Goal: Contribute content

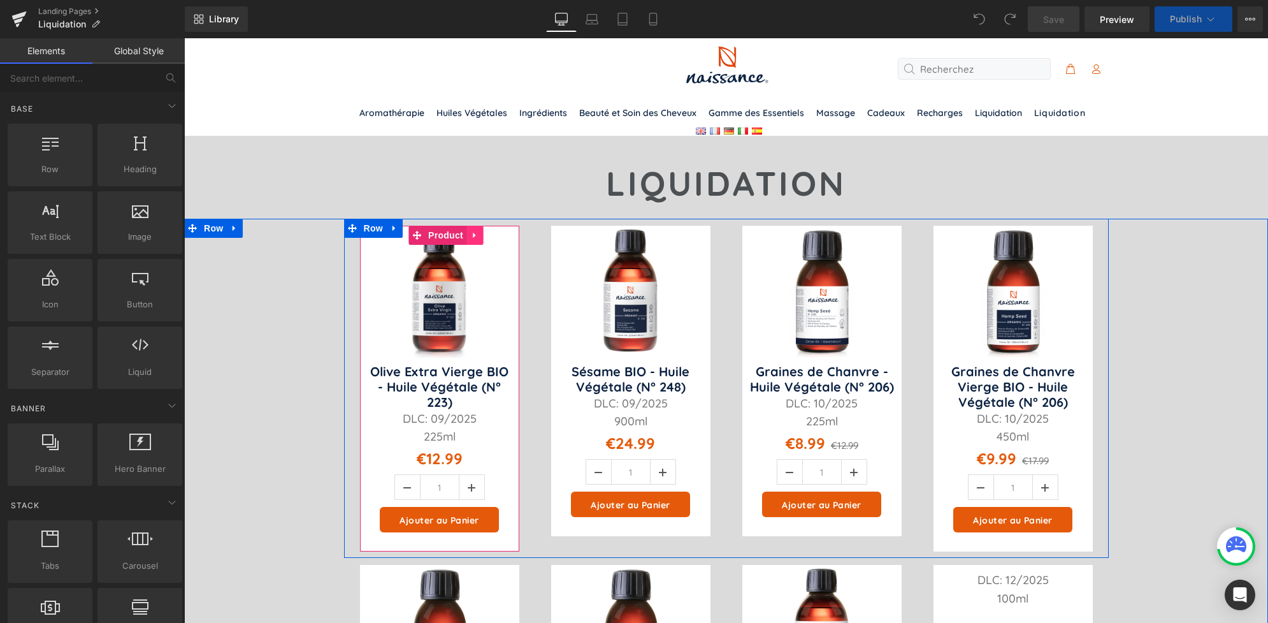
click at [466, 243] on link at bounding box center [474, 235] width 17 height 19
click at [479, 239] on icon at bounding box center [483, 235] width 9 height 10
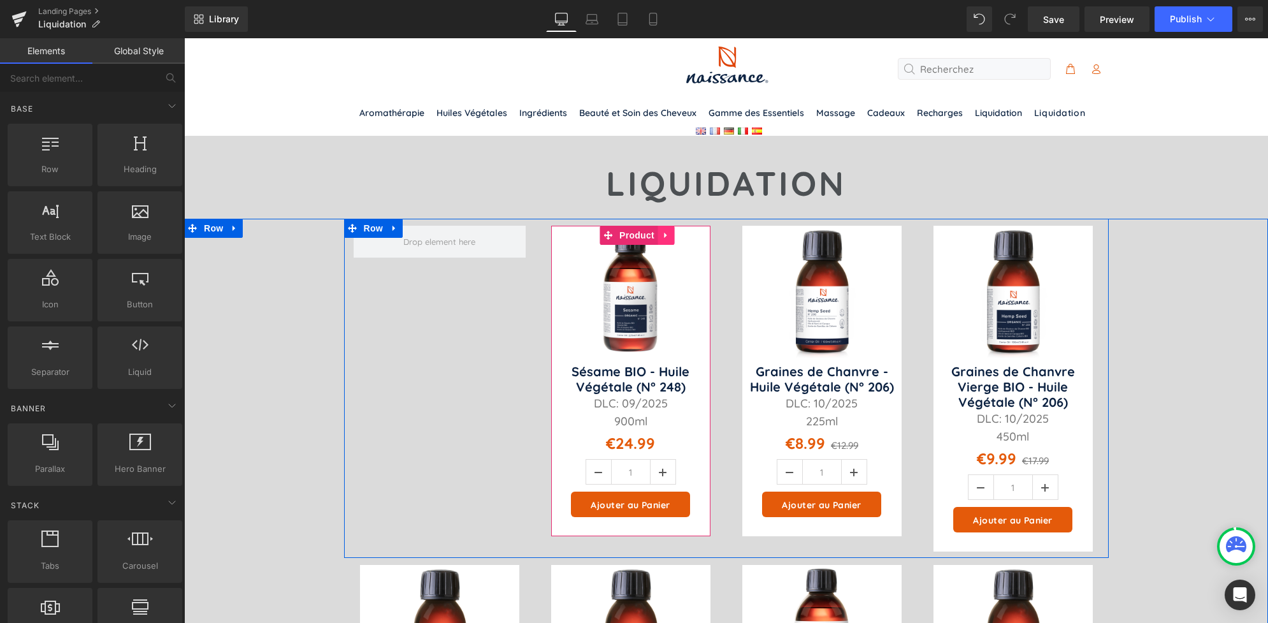
click at [661, 234] on icon at bounding box center [665, 235] width 9 height 10
click at [670, 238] on icon at bounding box center [674, 235] width 9 height 10
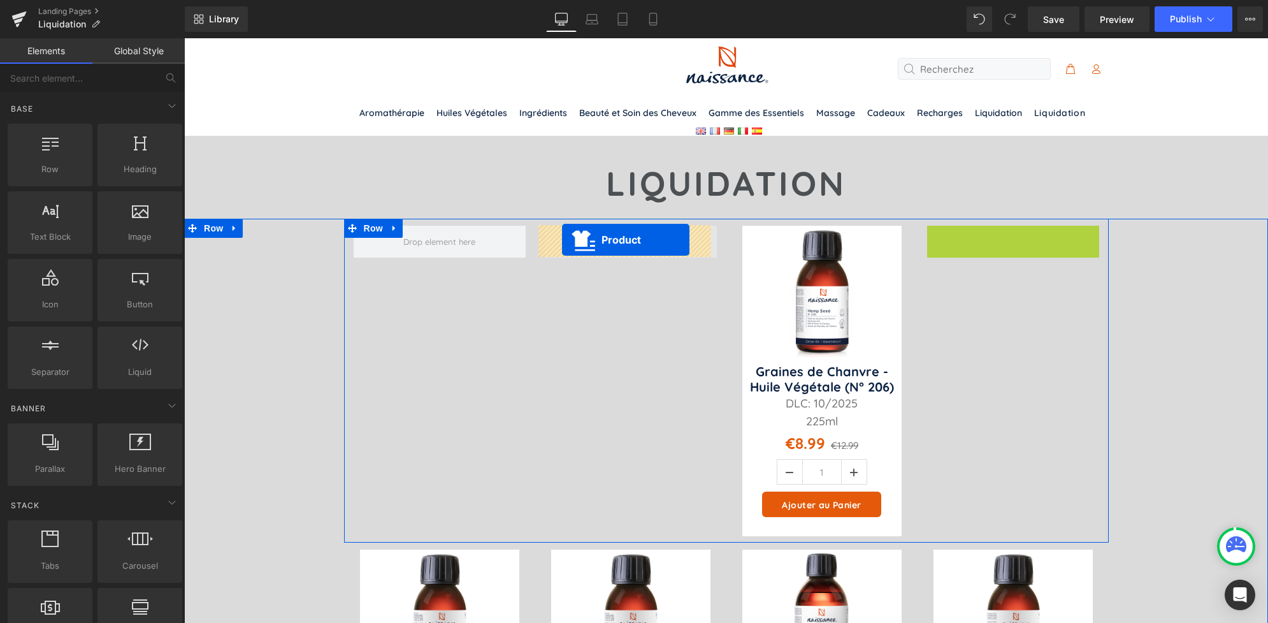
drag, startPoint x: 988, startPoint y: 240, endPoint x: 561, endPoint y: 243, distance: 427.0
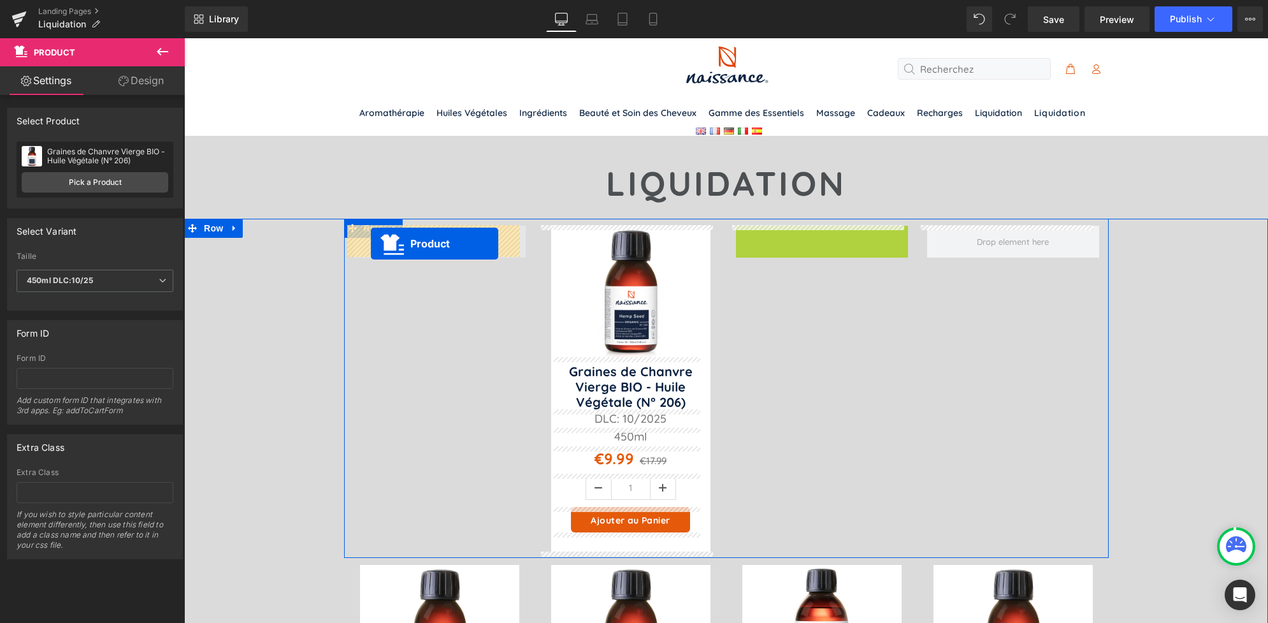
drag, startPoint x: 794, startPoint y: 237, endPoint x: 371, endPoint y: 243, distance: 423.2
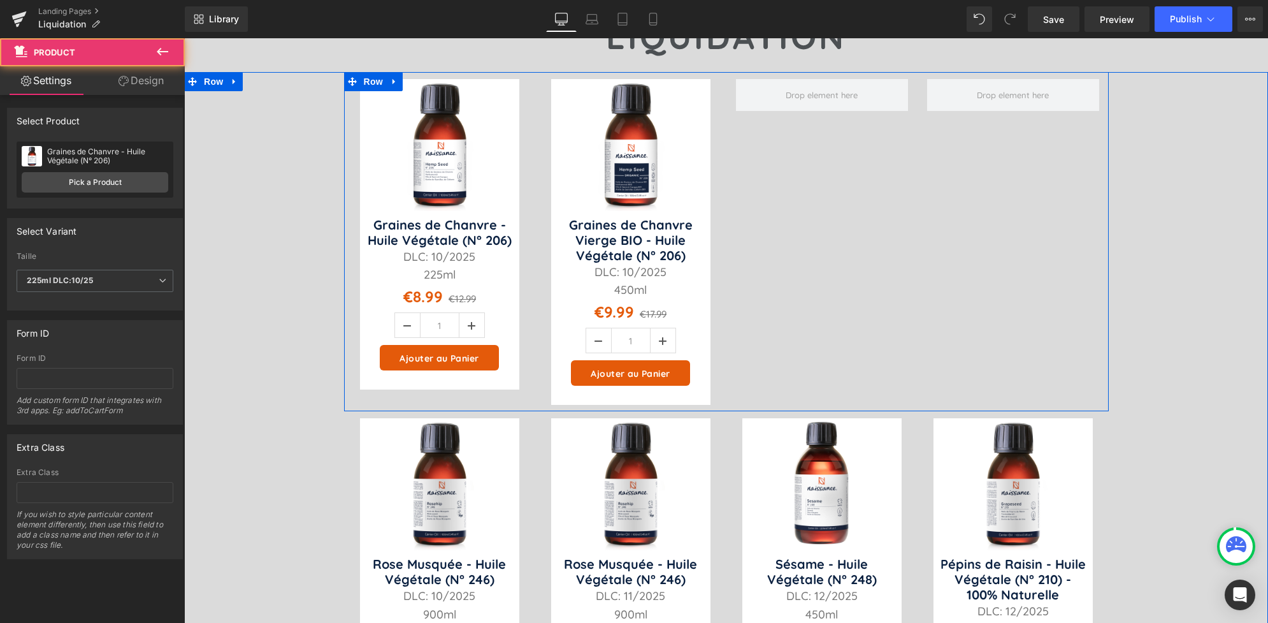
scroll to position [154, 0]
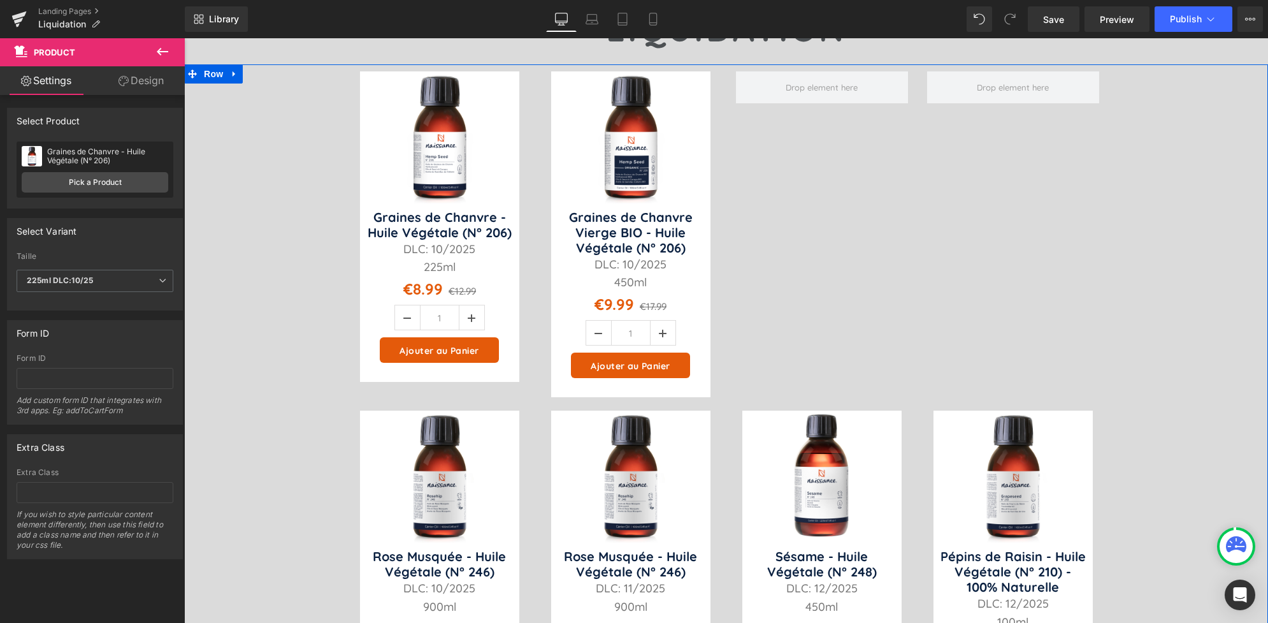
click at [281, 448] on div "Sale Off (P) Image" at bounding box center [726, 403] width 1084 height 679
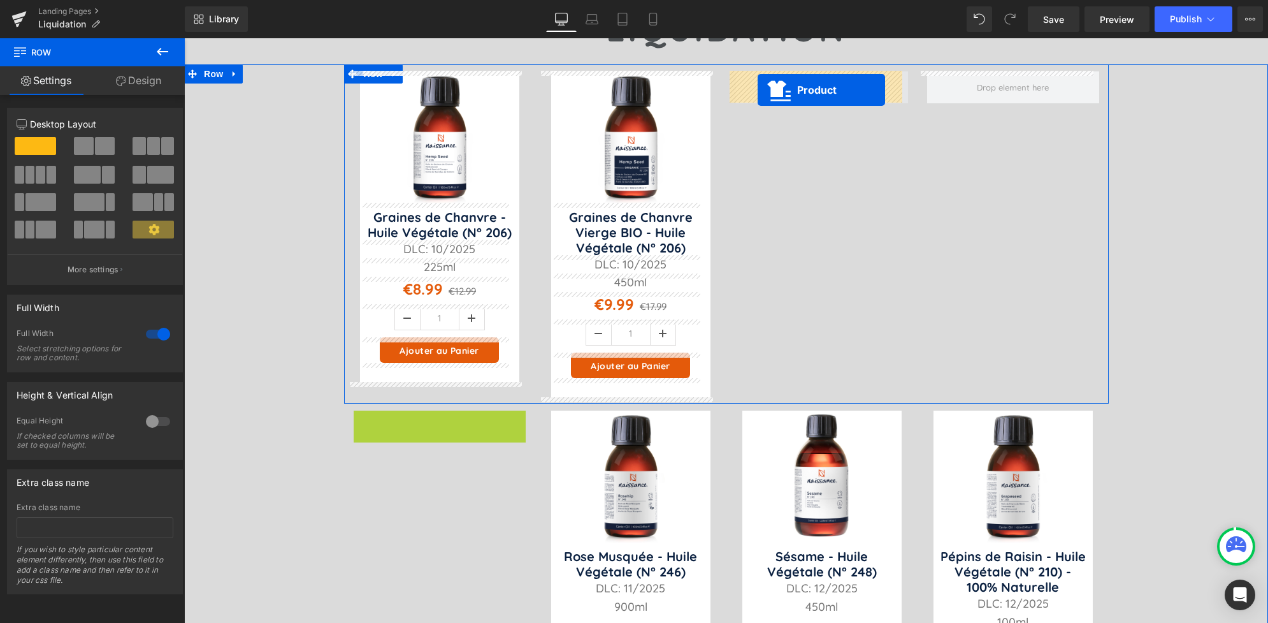
scroll to position [141, 0]
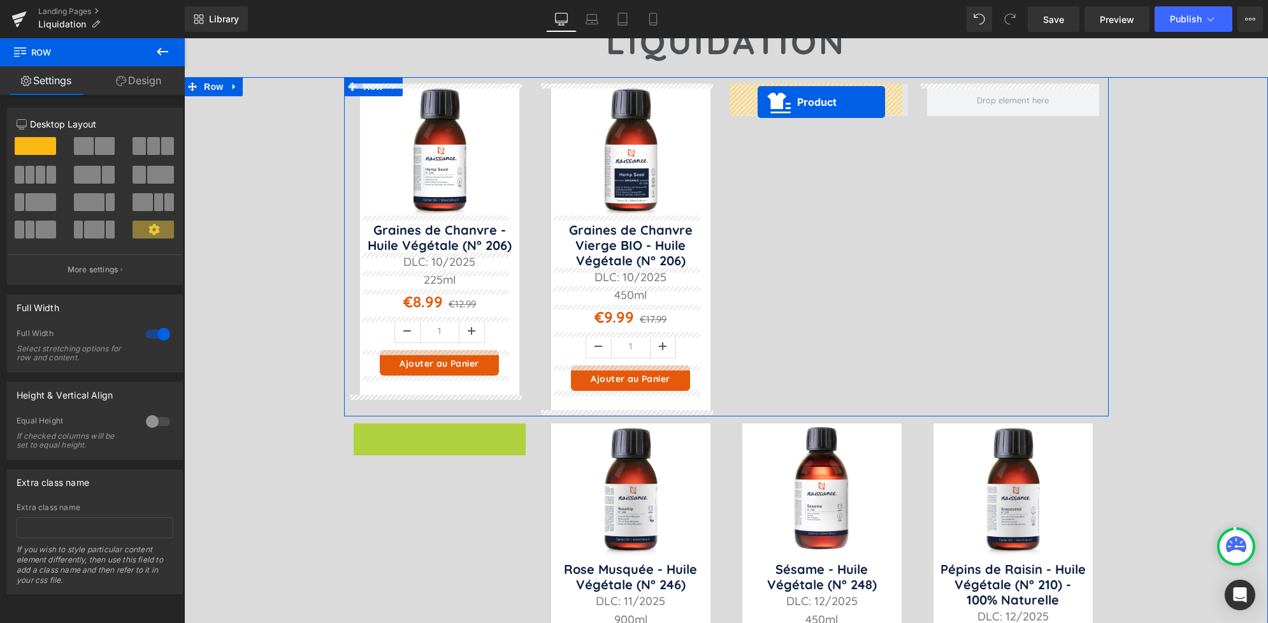
drag, startPoint x: 409, startPoint y: 419, endPoint x: 758, endPoint y: 89, distance: 480.1
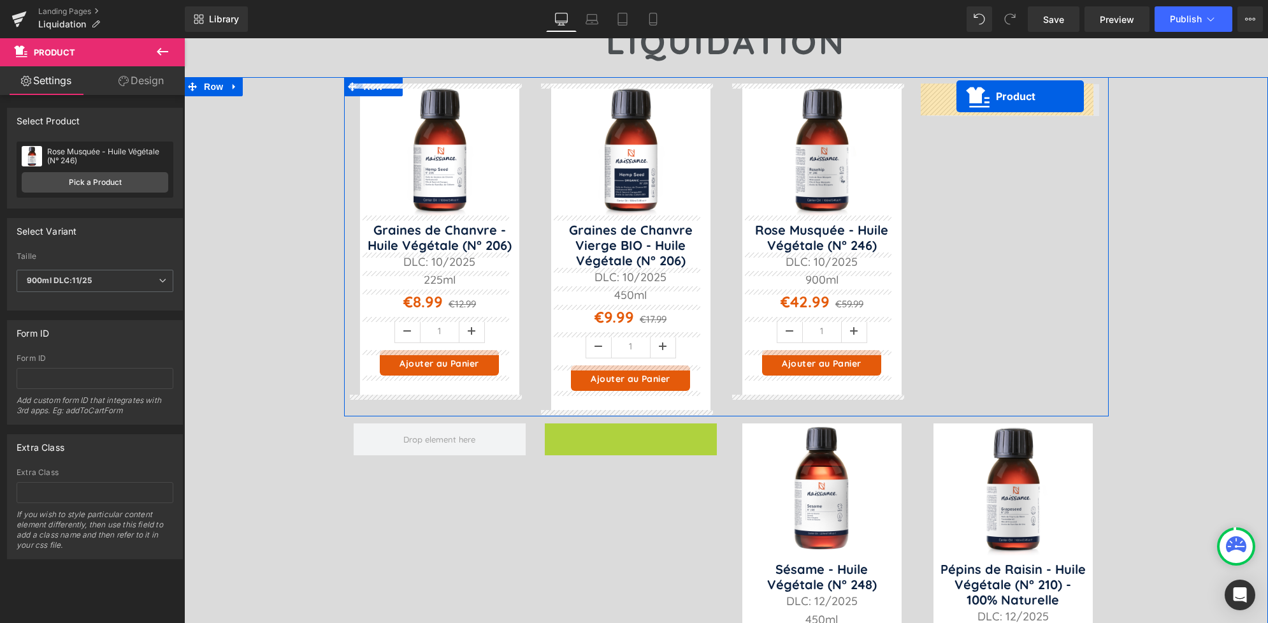
drag, startPoint x: 603, startPoint y: 430, endPoint x: 955, endPoint y: 96, distance: 485.0
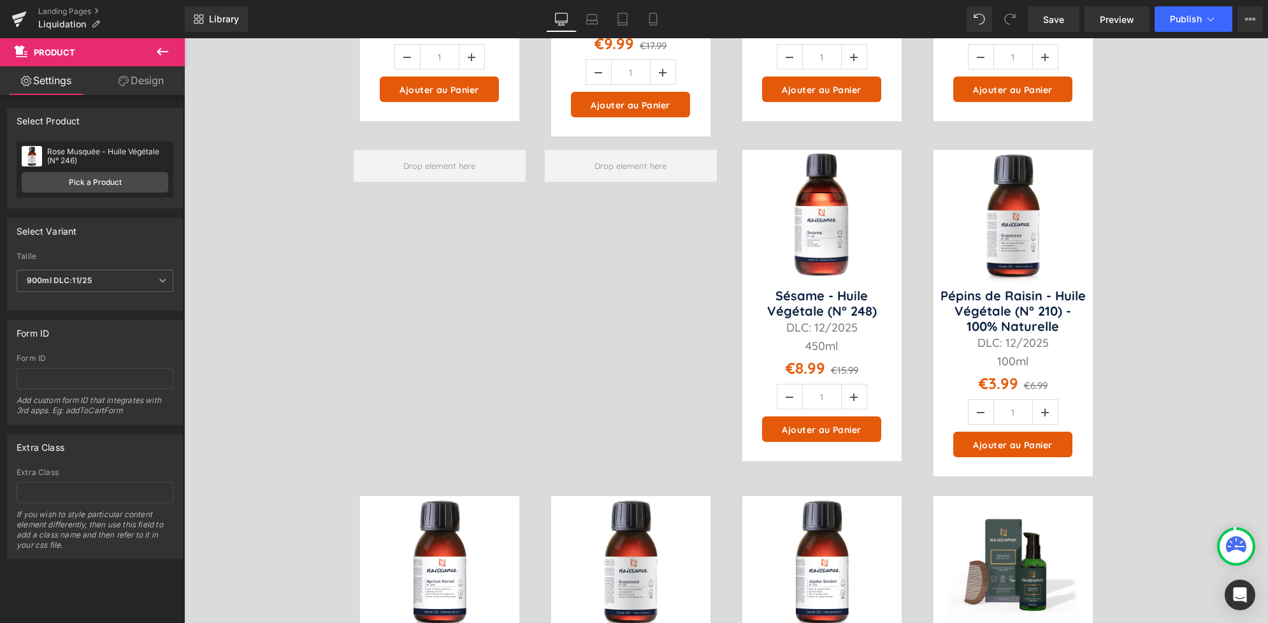
scroll to position [414, 0]
click at [1161, 205] on div "Sale Off (P) Image" at bounding box center [726, 143] width 1084 height 679
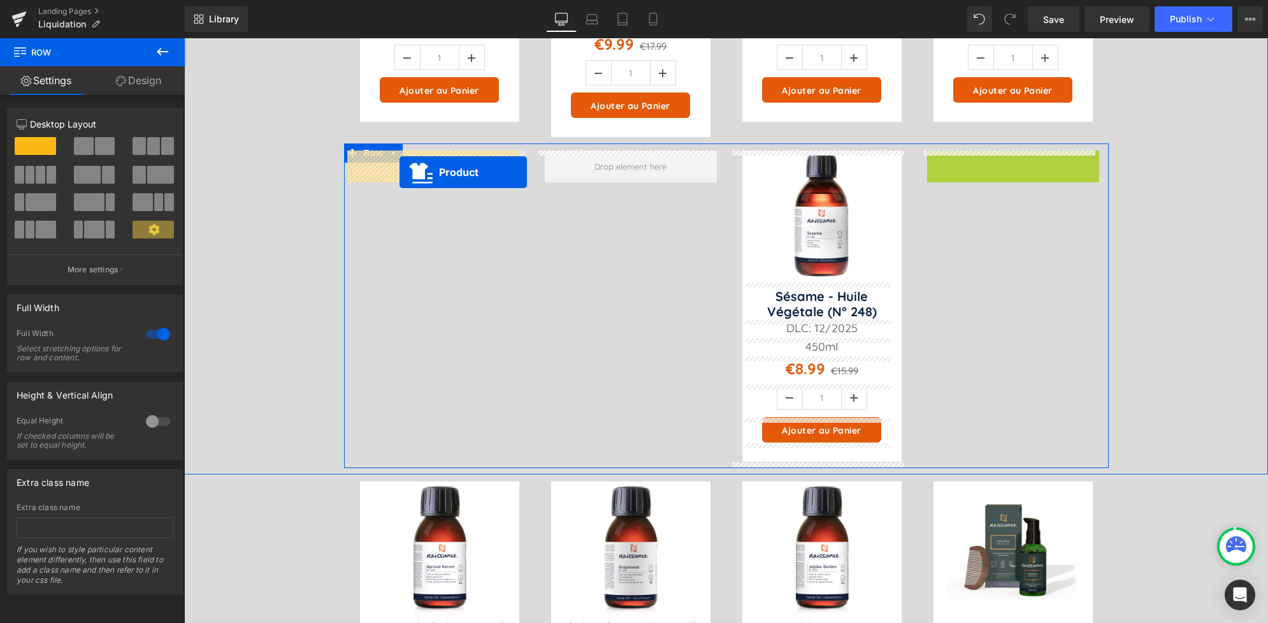
drag, startPoint x: 982, startPoint y: 162, endPoint x: 399, endPoint y: 172, distance: 583.1
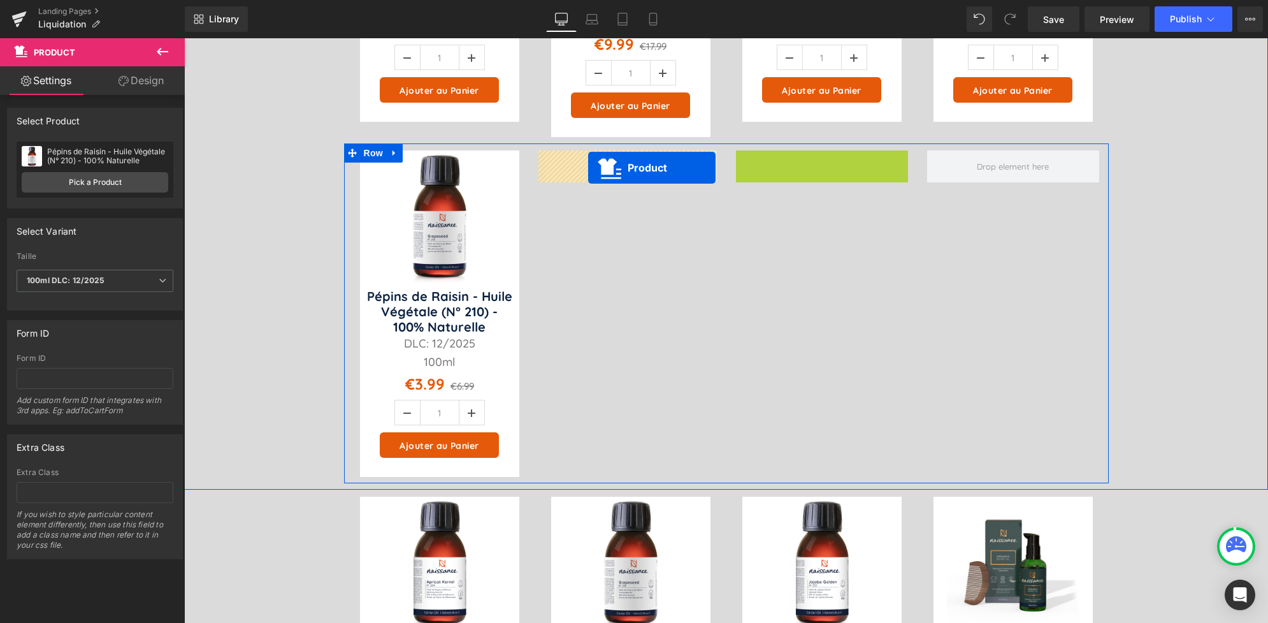
drag, startPoint x: 794, startPoint y: 164, endPoint x: 578, endPoint y: 167, distance: 216.0
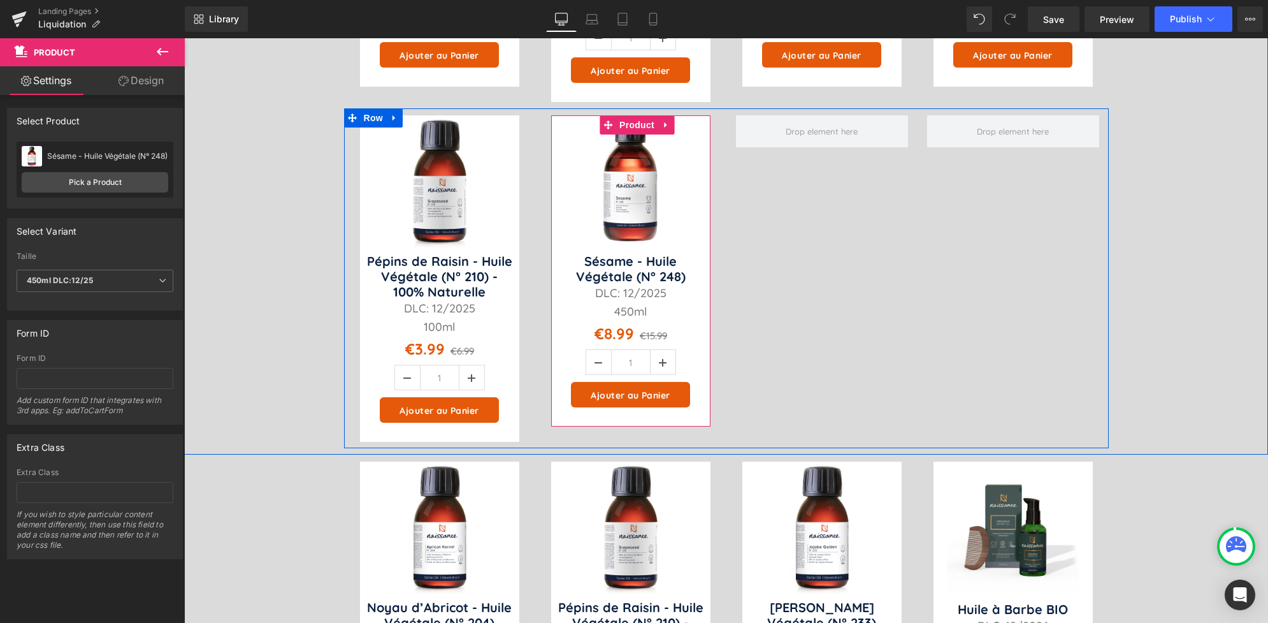
scroll to position [450, 0]
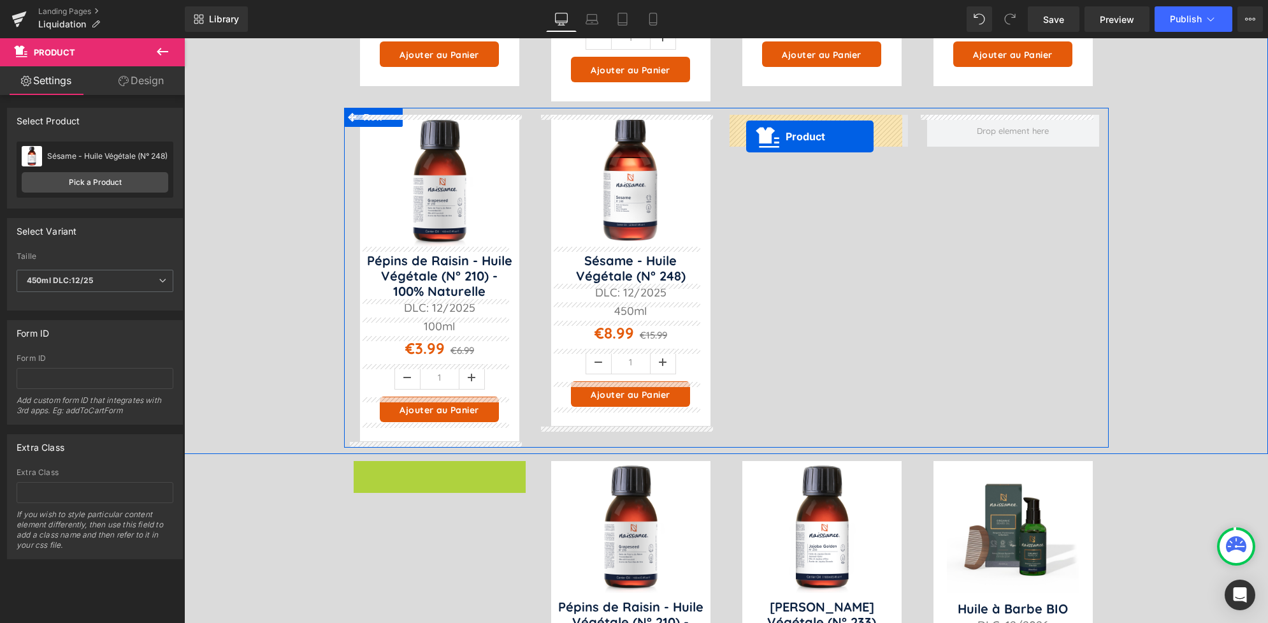
drag, startPoint x: 407, startPoint y: 468, endPoint x: 747, endPoint y: 134, distance: 477.6
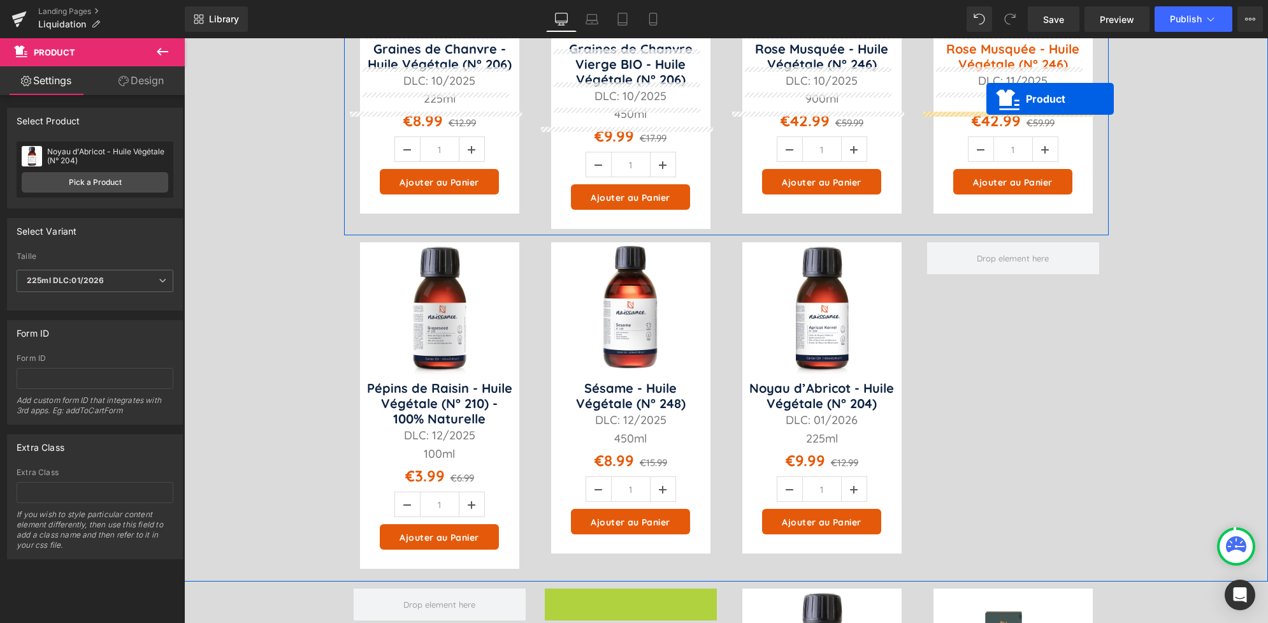
scroll to position [259, 0]
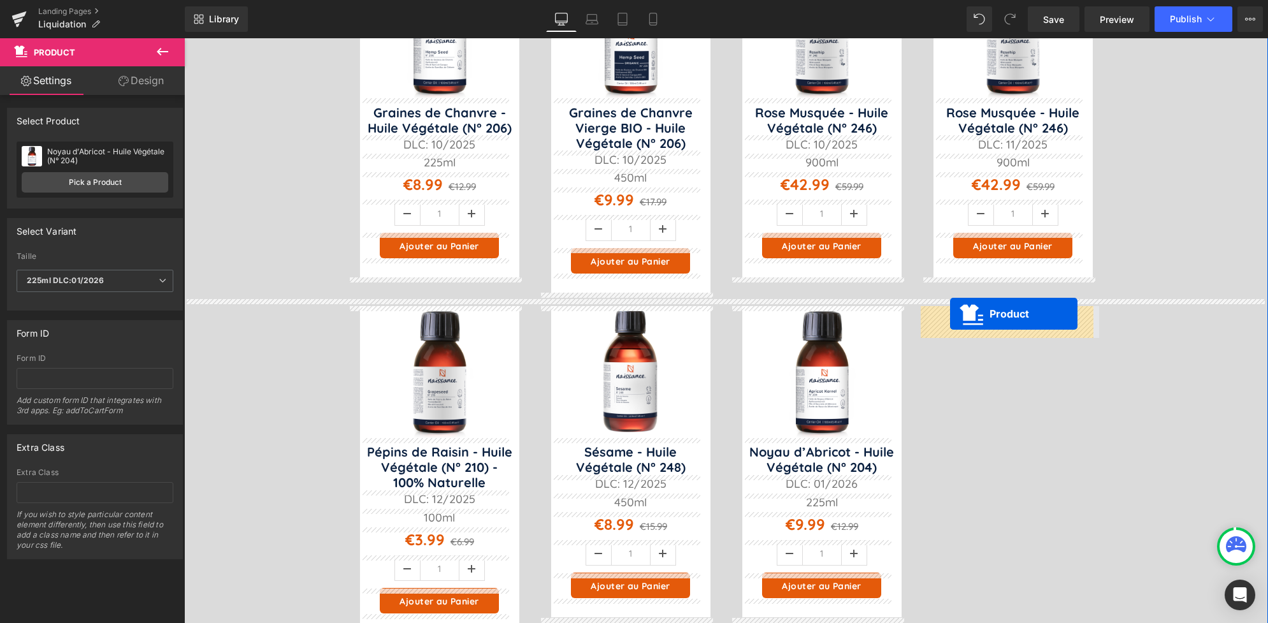
drag, startPoint x: 605, startPoint y: 409, endPoint x: 950, endPoint y: 314, distance: 358.2
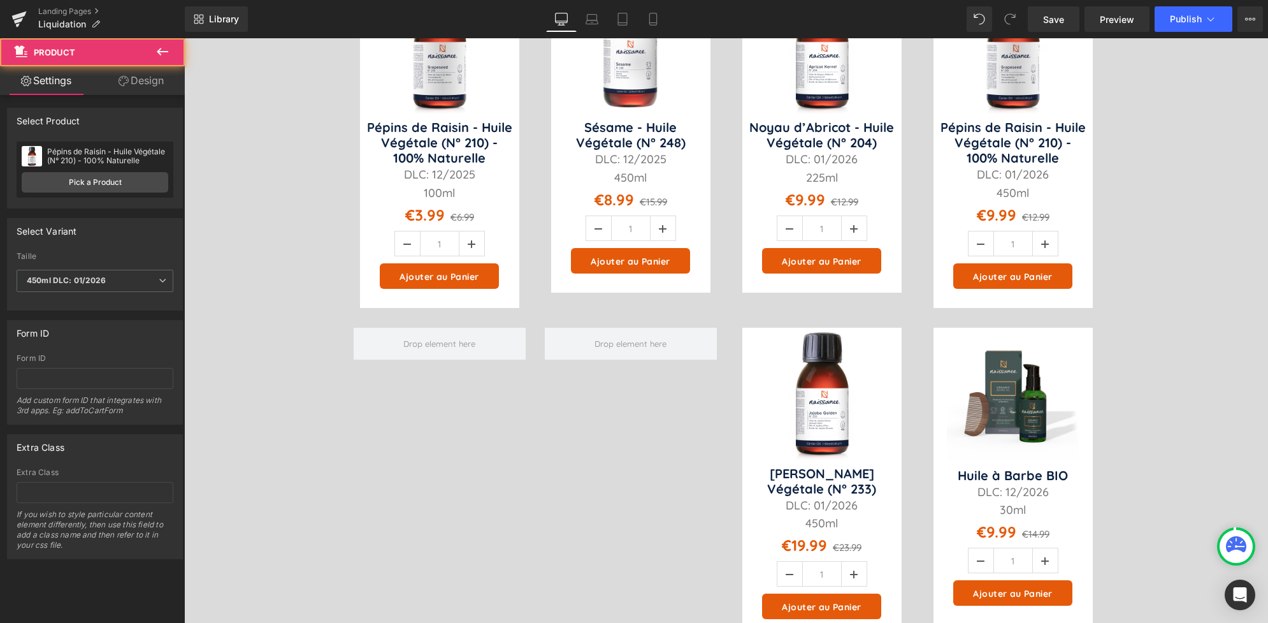
scroll to position [593, 0]
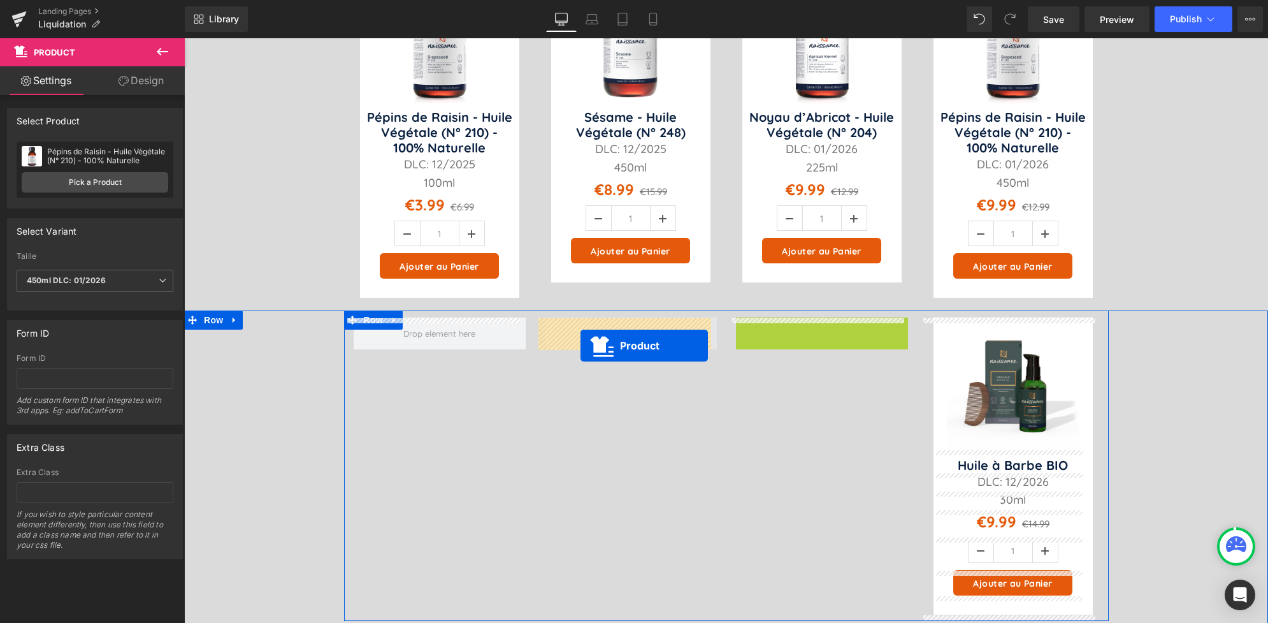
drag, startPoint x: 791, startPoint y: 329, endPoint x: 575, endPoint y: 342, distance: 215.7
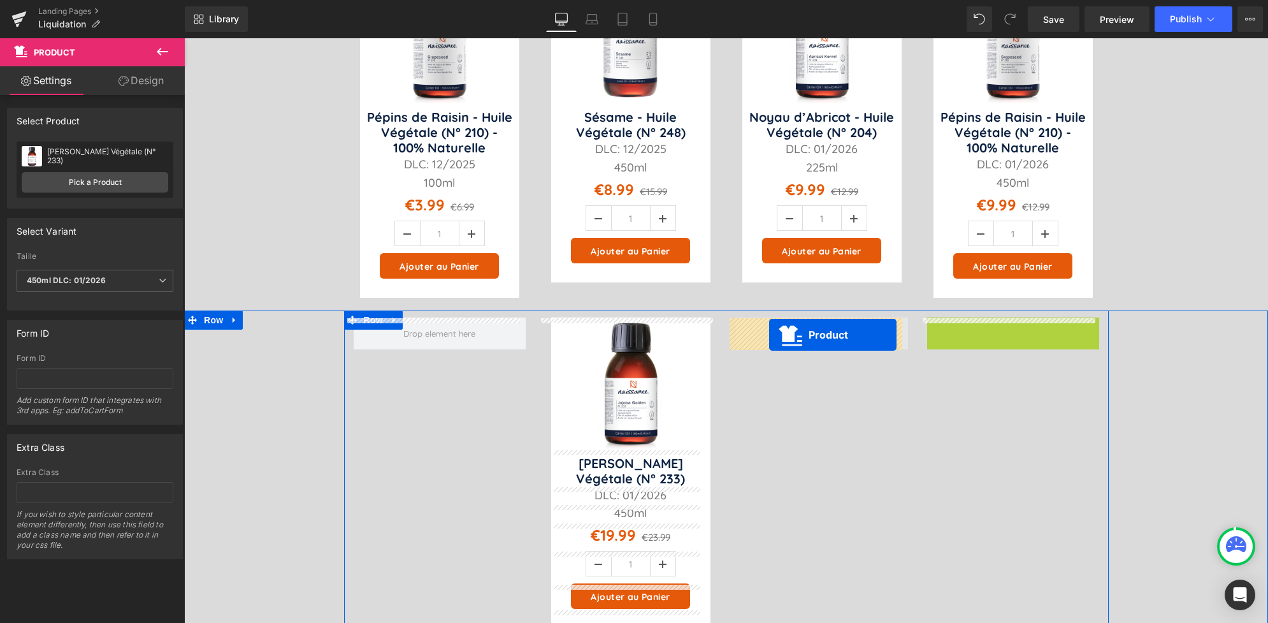
drag, startPoint x: 990, startPoint y: 328, endPoint x: 769, endPoint y: 335, distance: 221.2
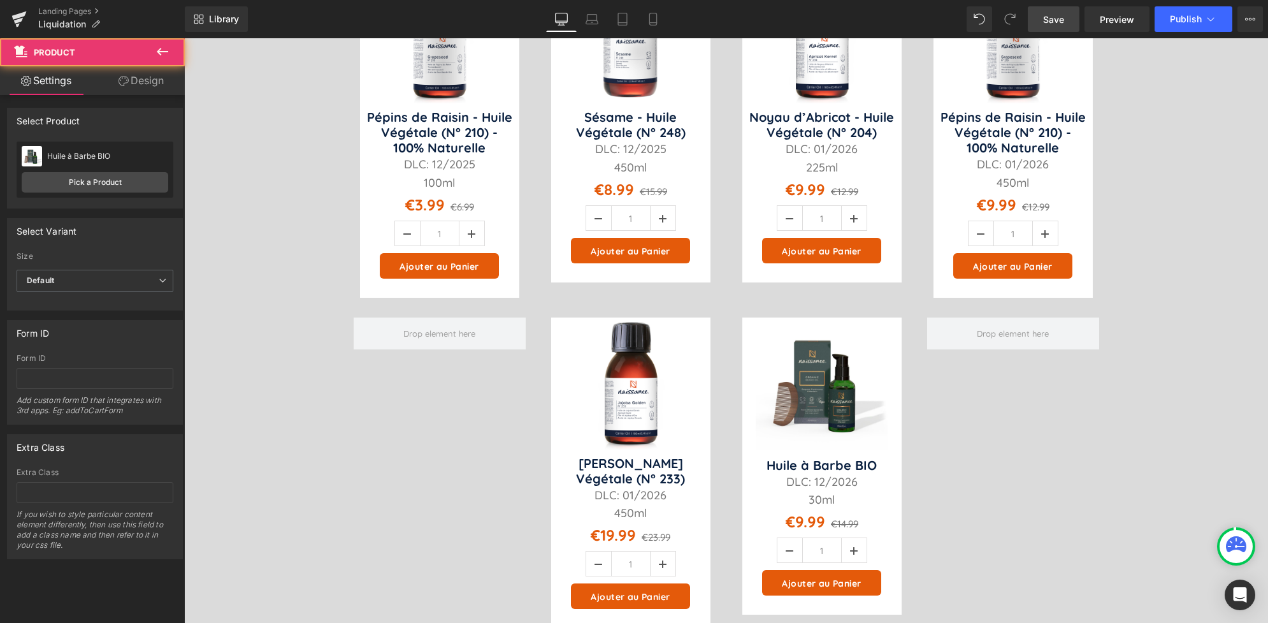
click at [1040, 19] on link "Save" at bounding box center [1054, 18] width 52 height 25
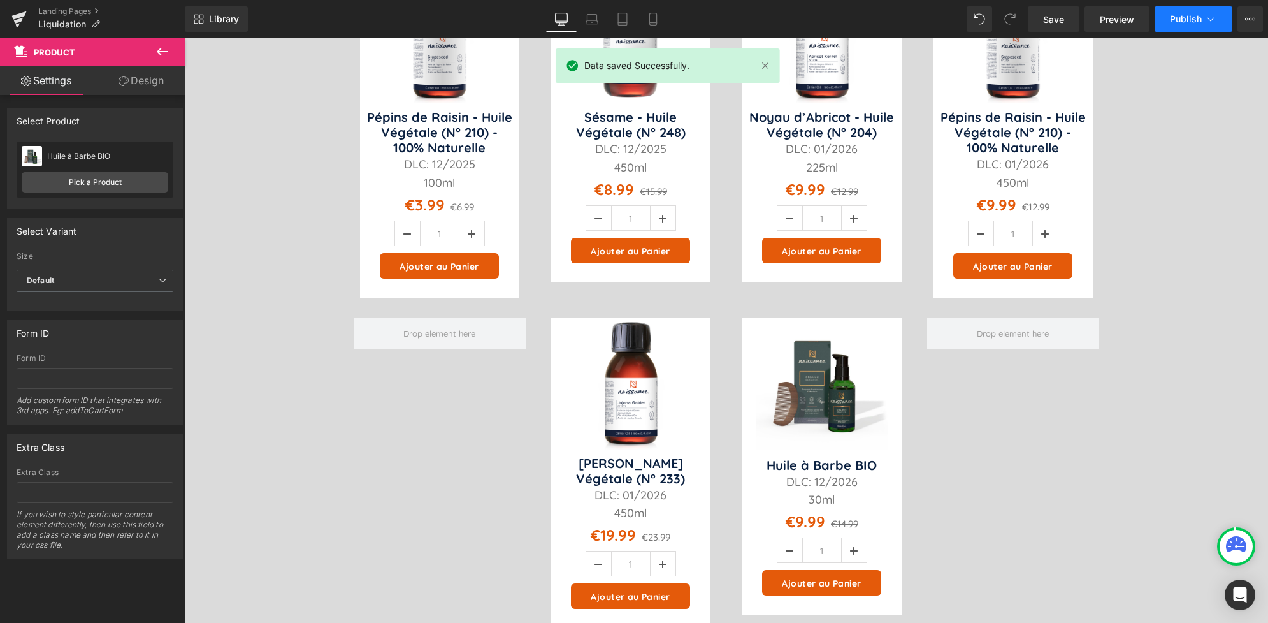
click at [1182, 18] on span "Publish" at bounding box center [1186, 19] width 32 height 10
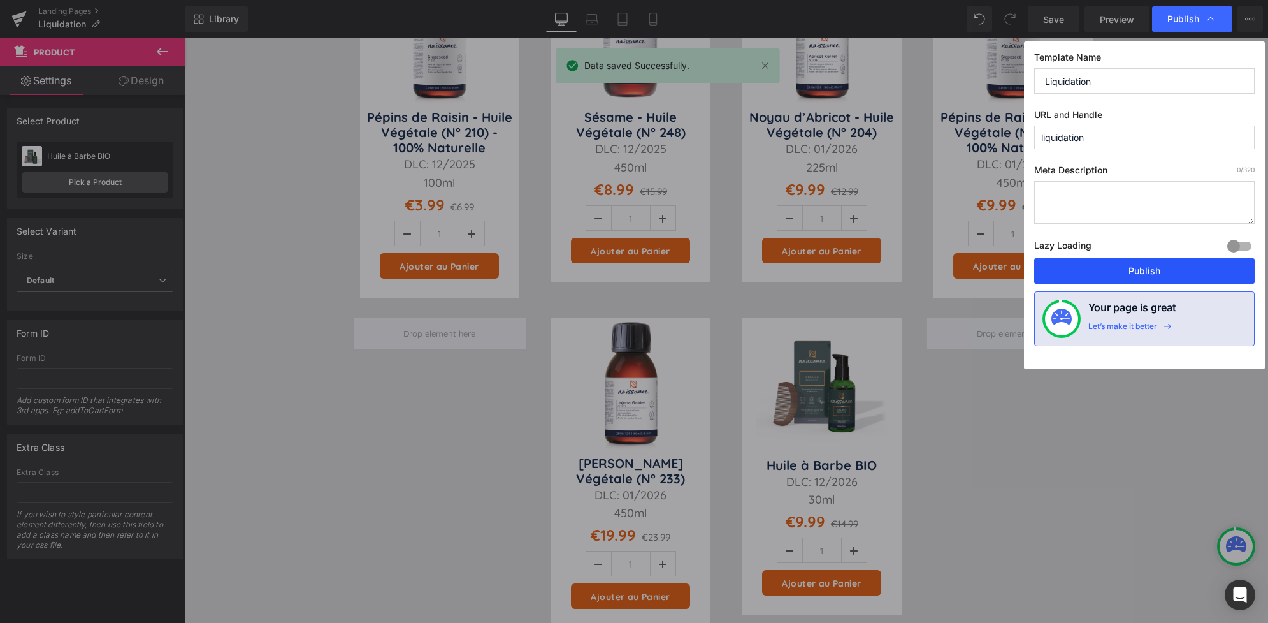
click at [1141, 275] on button "Publish" at bounding box center [1144, 270] width 220 height 25
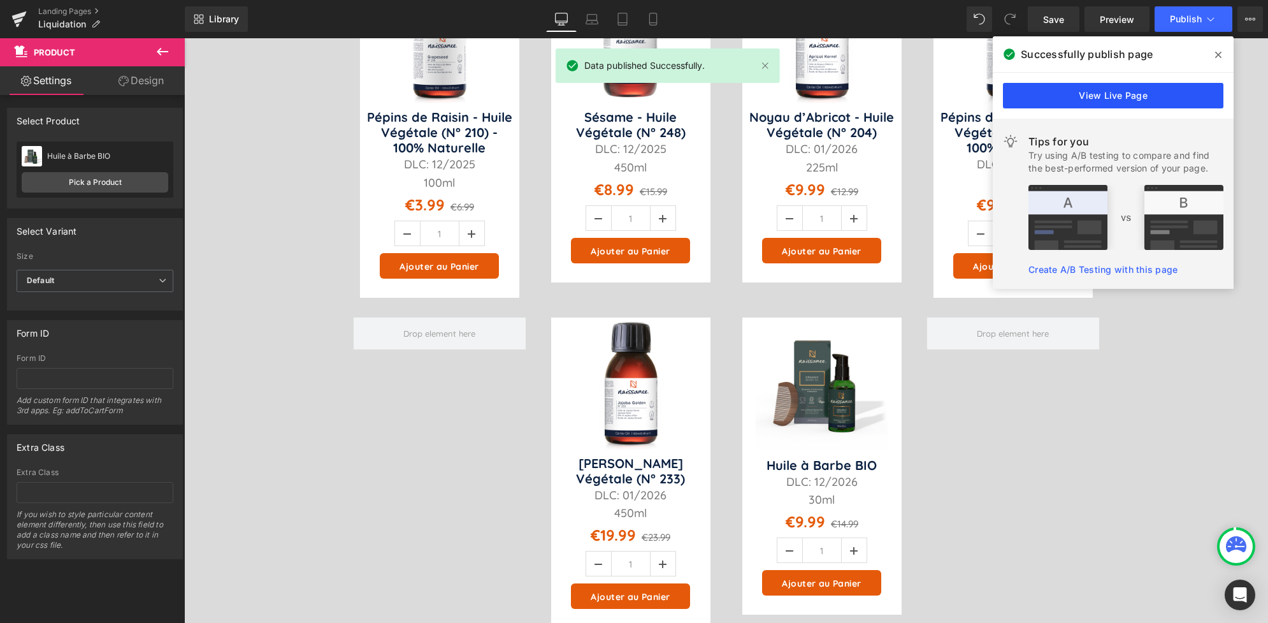
click at [1118, 93] on link "View Live Page" at bounding box center [1113, 95] width 220 height 25
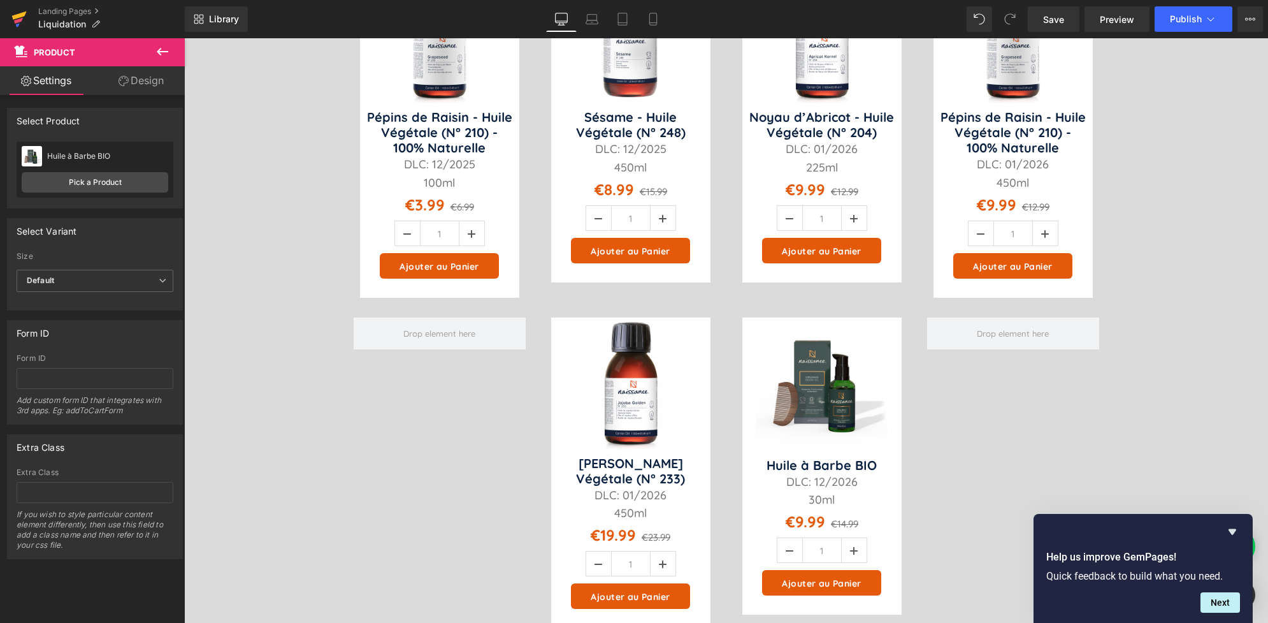
click at [17, 16] on icon at bounding box center [19, 15] width 15 height 8
